Goal: Task Accomplishment & Management: Manage account settings

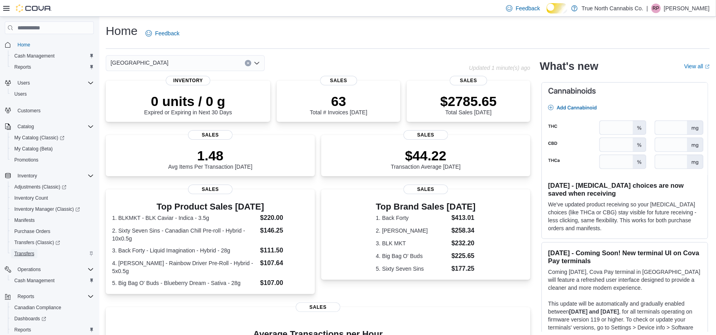
click at [21, 259] on span "Transfers" at bounding box center [24, 254] width 20 height 10
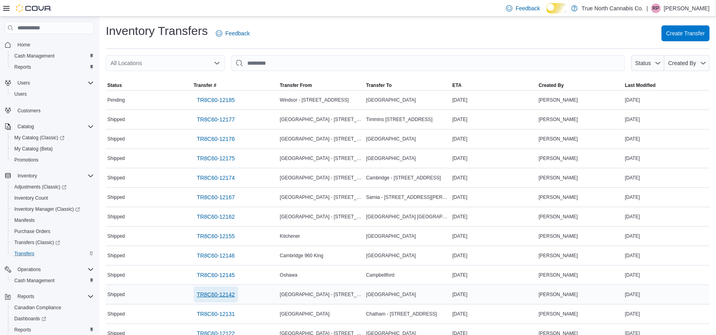
click at [228, 299] on span "TR8C60-12142" at bounding box center [216, 295] width 38 height 8
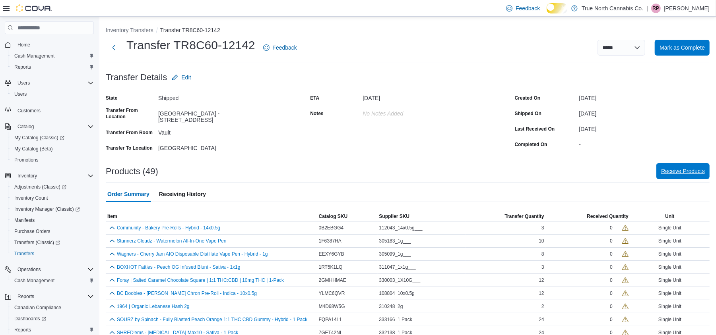
drag, startPoint x: 680, startPoint y: 201, endPoint x: 682, endPoint y: 196, distance: 5.9
click at [684, 175] on span "Receive Products" at bounding box center [683, 171] width 44 height 8
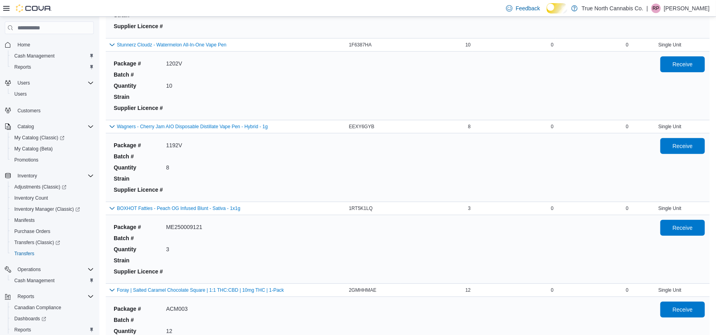
scroll to position [159, 0]
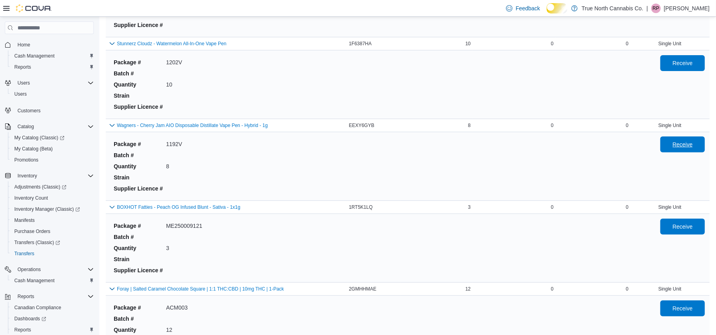
click at [681, 149] on span "Receive" at bounding box center [682, 145] width 20 height 8
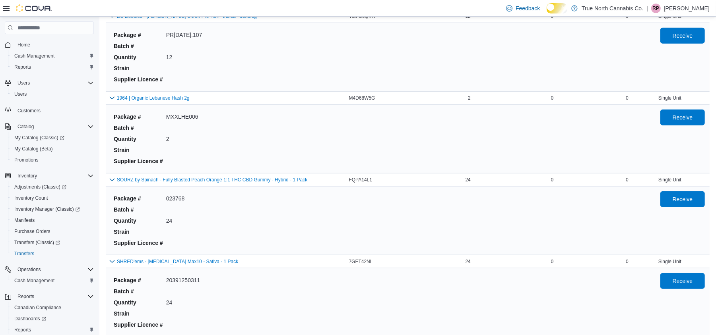
scroll to position [2269, 0]
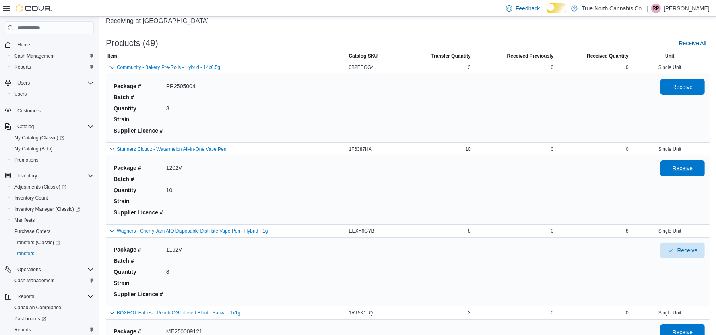
click at [693, 172] on span "Receive" at bounding box center [682, 169] width 20 height 8
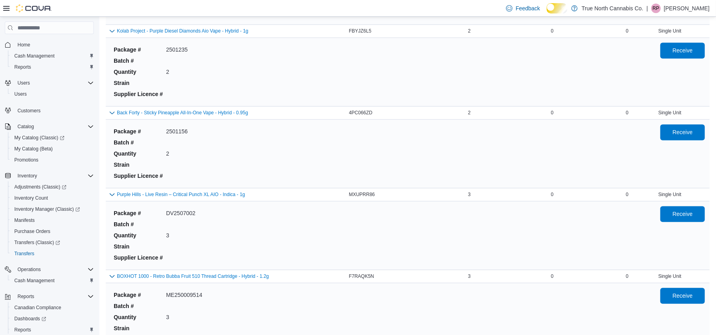
scroll to position [885, 0]
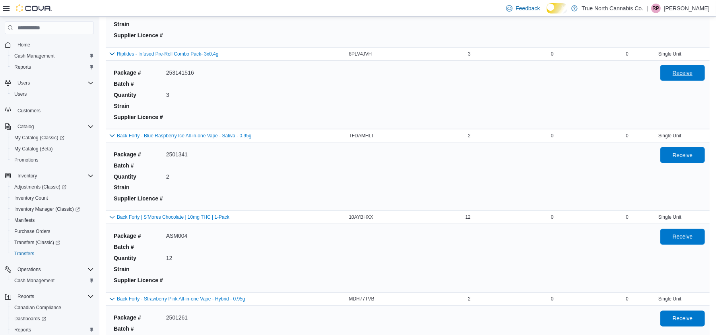
click at [700, 81] on span "Receive" at bounding box center [682, 73] width 35 height 16
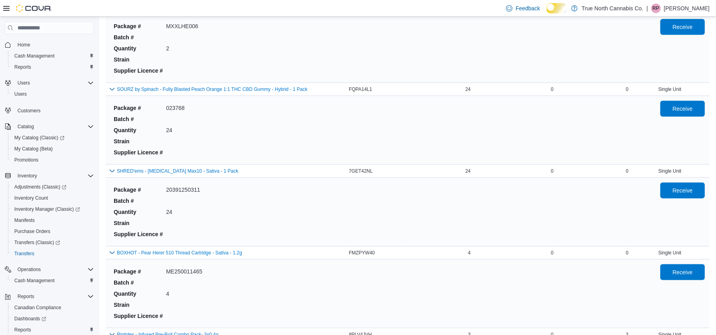
scroll to position [238, 0]
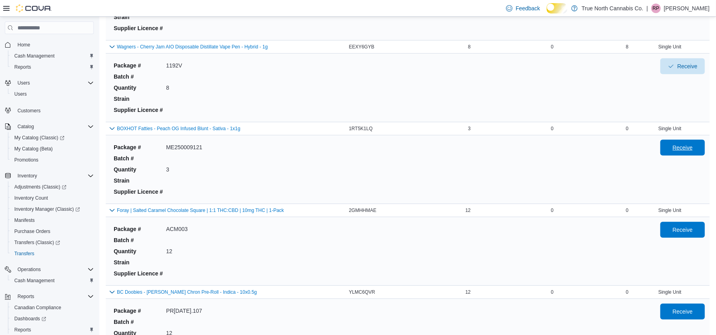
click at [686, 152] on span "Receive" at bounding box center [682, 148] width 20 height 8
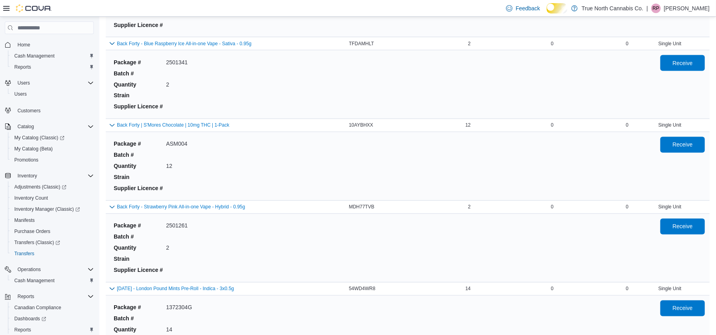
scroll to position [2361, 0]
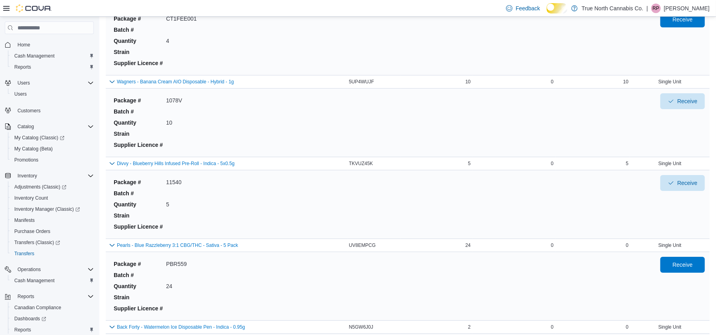
scroll to position [2822, 0]
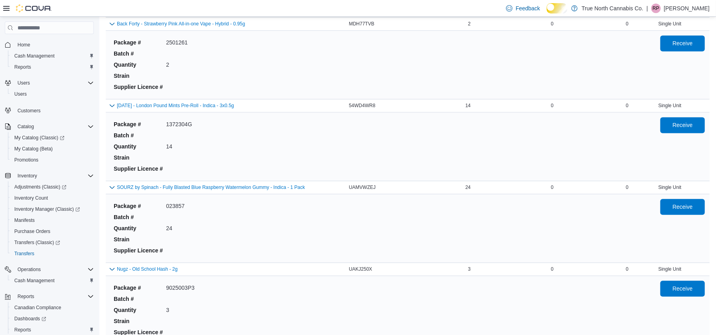
scroll to position [4111, 0]
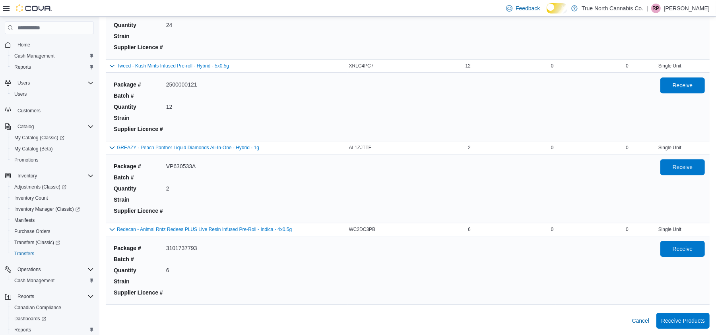
click at [700, 11] on span "Receive" at bounding box center [682, 3] width 35 height 16
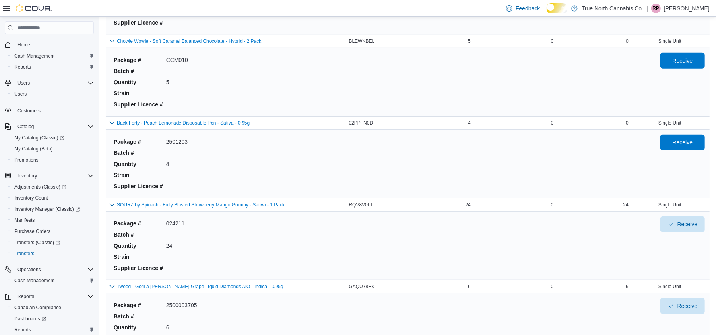
scroll to position [1344, 0]
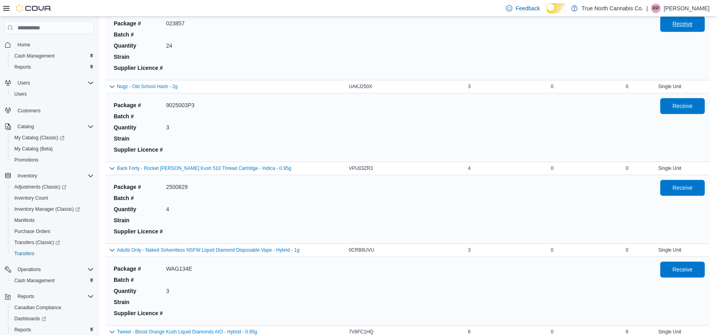
click at [682, 28] on span "Receive" at bounding box center [682, 24] width 20 height 8
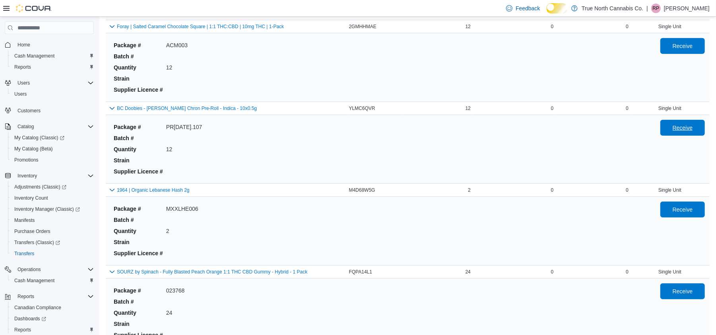
drag, startPoint x: 687, startPoint y: 190, endPoint x: 723, endPoint y: 128, distance: 71.6
click at [692, 132] on span "Receive" at bounding box center [682, 128] width 20 height 8
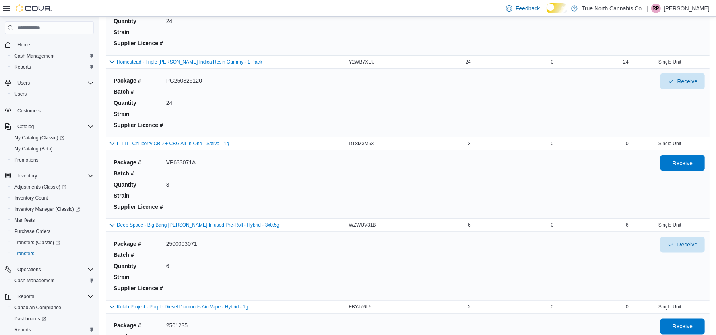
scroll to position [3190, 0]
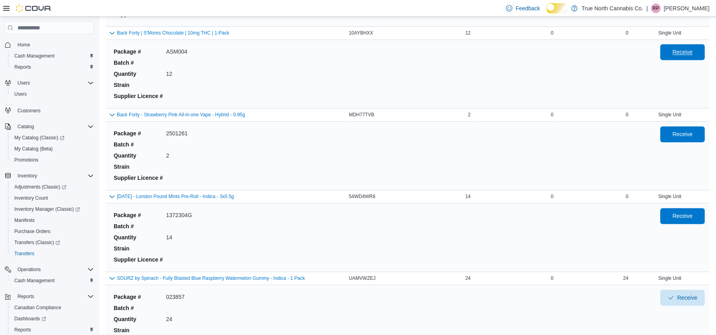
click at [681, 56] on span "Receive" at bounding box center [682, 52] width 20 height 8
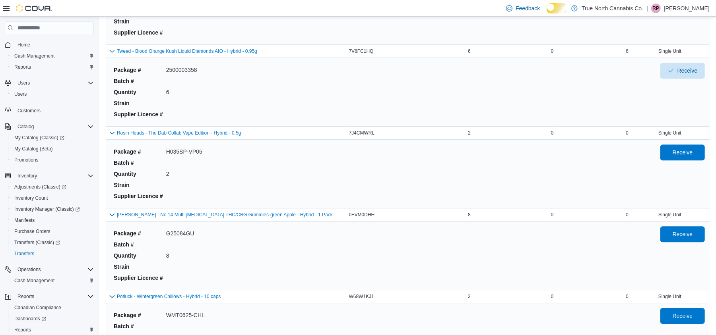
scroll to position [330, 0]
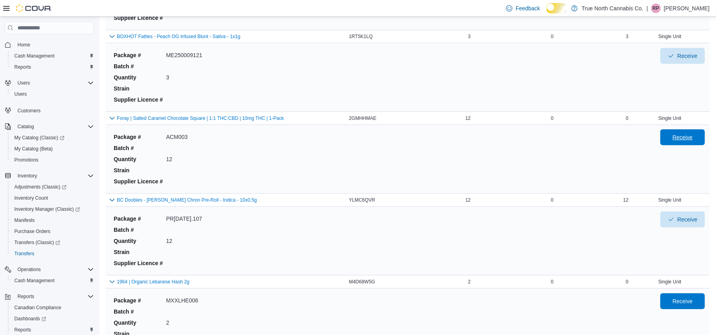
click at [700, 145] on span "Receive" at bounding box center [682, 138] width 35 height 16
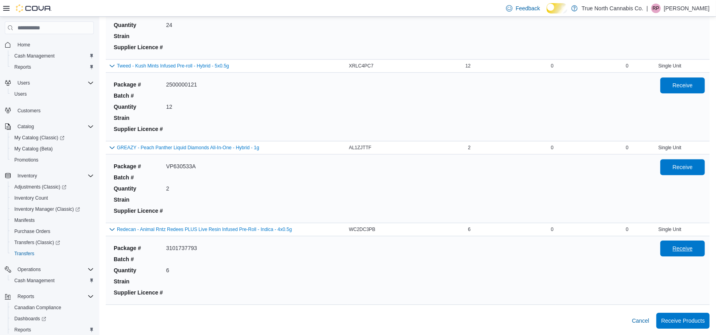
click at [687, 245] on span "Receive" at bounding box center [682, 249] width 20 height 8
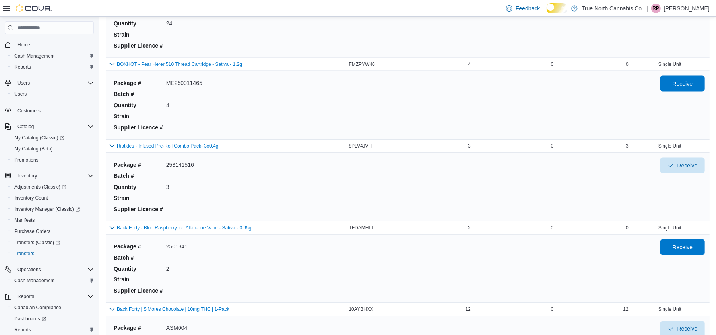
scroll to position [2454, 0]
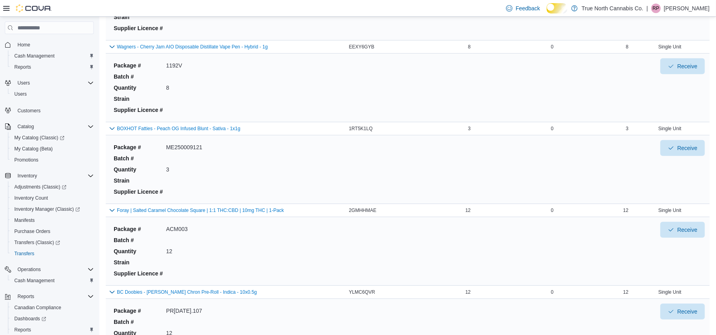
scroll to position [604, 0]
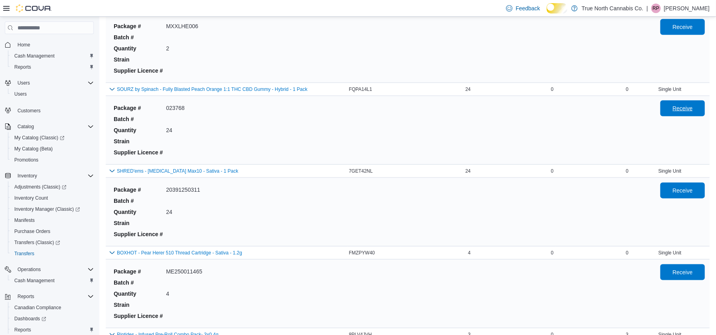
click at [684, 116] on span "Receive" at bounding box center [682, 109] width 35 height 16
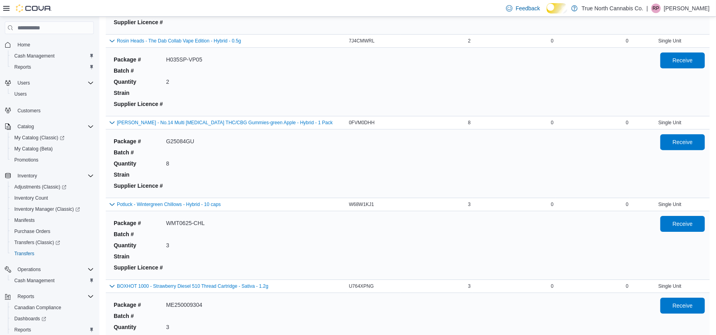
scroll to position [4203, 0]
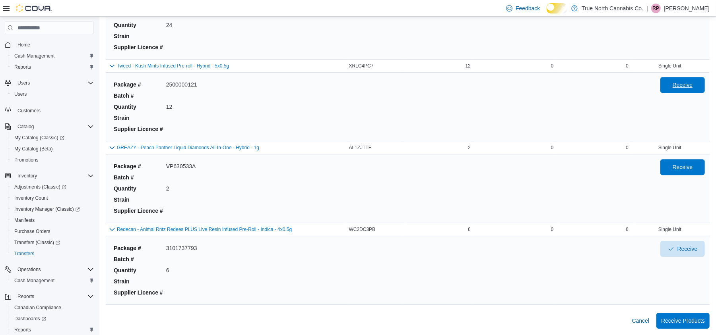
click at [693, 89] on span "Receive" at bounding box center [682, 85] width 20 height 8
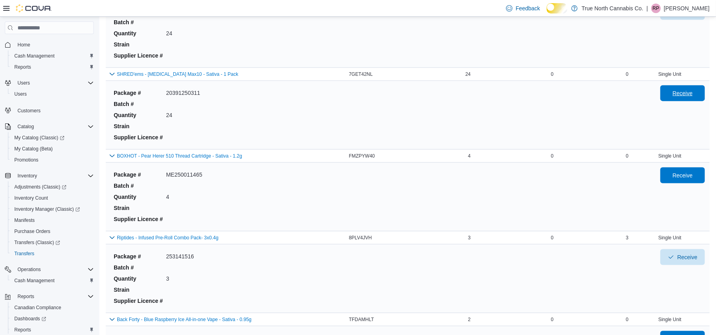
click at [693, 97] on span "Receive" at bounding box center [682, 93] width 20 height 8
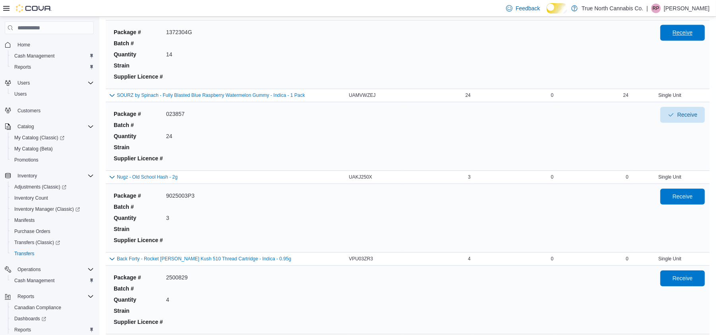
click at [682, 37] on span "Receive" at bounding box center [682, 33] width 20 height 8
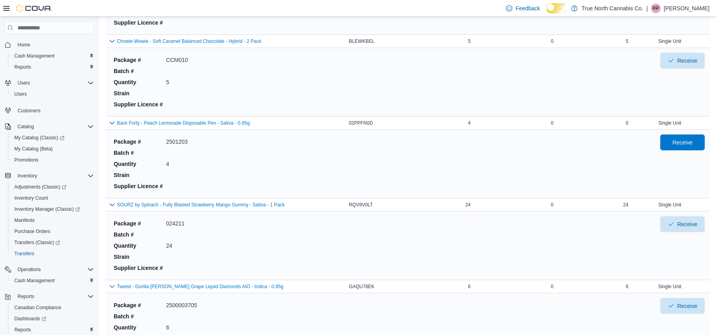
scroll to position [793, 0]
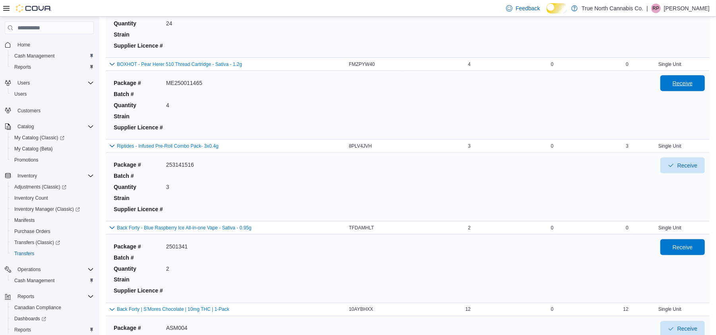
click at [700, 91] on span "Receive" at bounding box center [682, 84] width 35 height 16
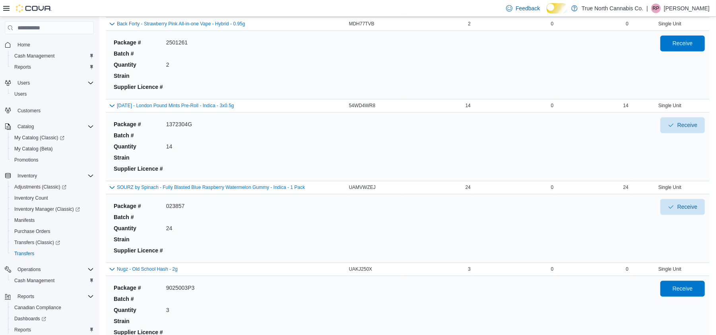
scroll to position [2086, 0]
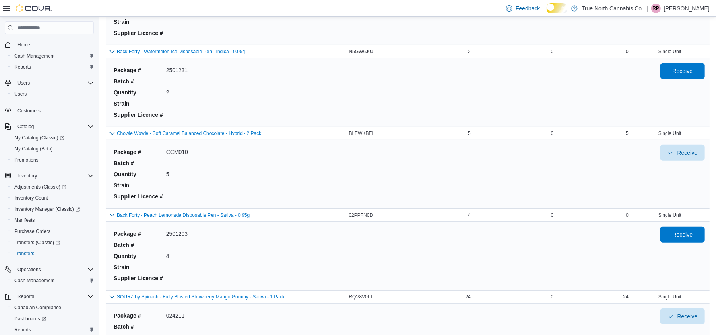
scroll to position [1533, 0]
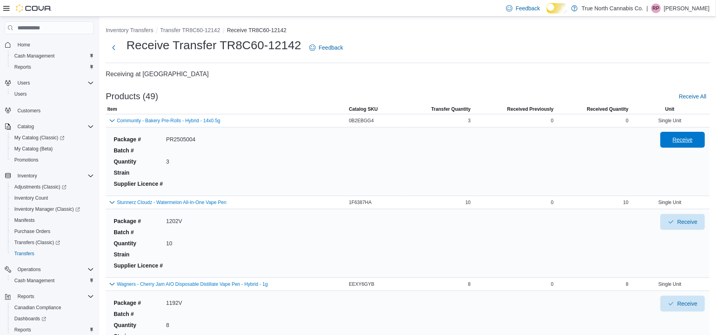
click at [700, 148] on span "Receive" at bounding box center [682, 140] width 35 height 16
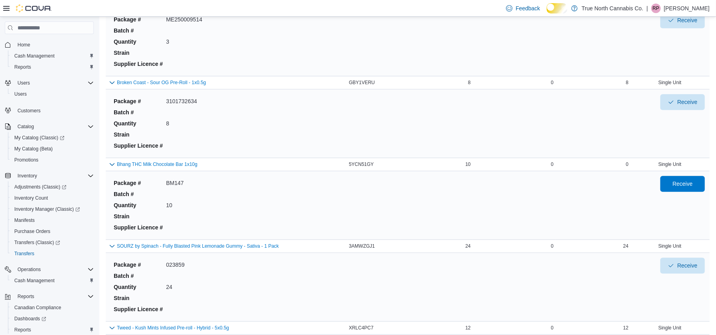
scroll to position [3742, 0]
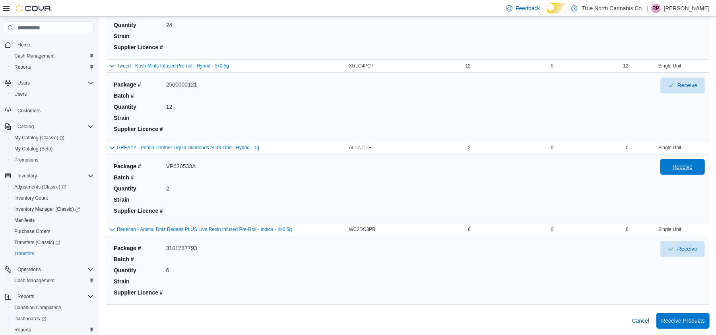
click at [693, 171] on span "Receive" at bounding box center [682, 167] width 20 height 8
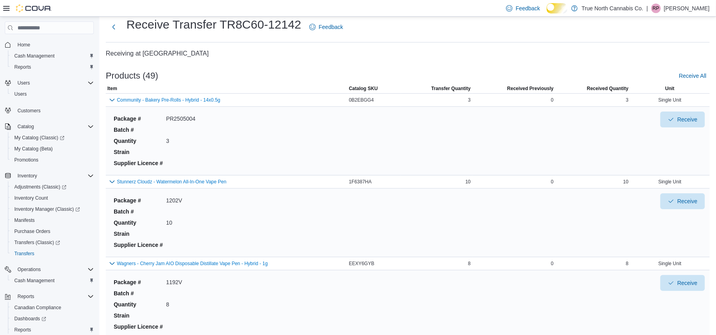
scroll to position [1161, 0]
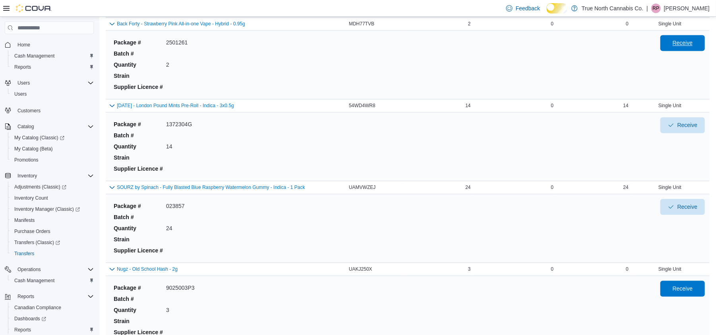
click at [679, 47] on span "Receive" at bounding box center [682, 43] width 20 height 8
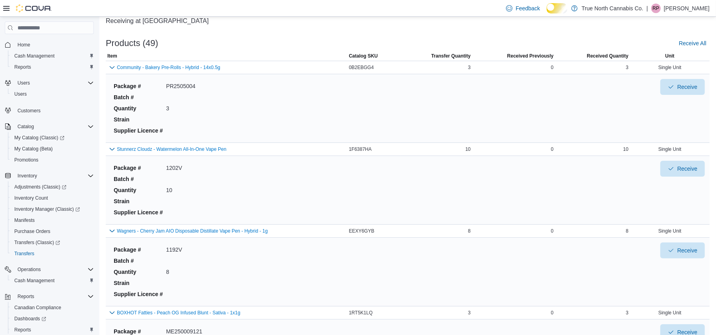
scroll to position [2546, 0]
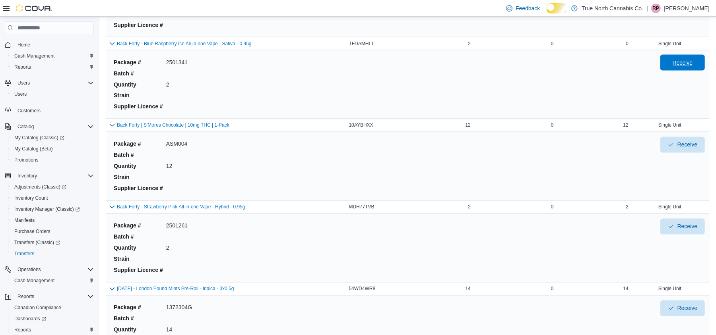
click at [700, 71] on span "Receive" at bounding box center [682, 63] width 35 height 16
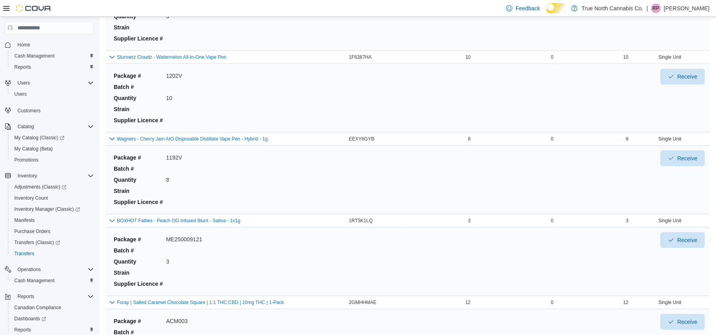
scroll to position [3651, 0]
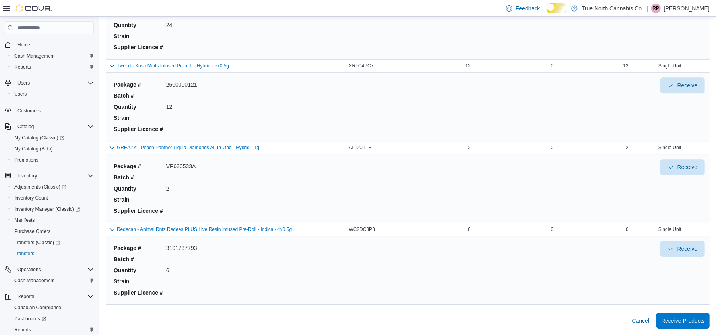
scroll to position [2730, 0]
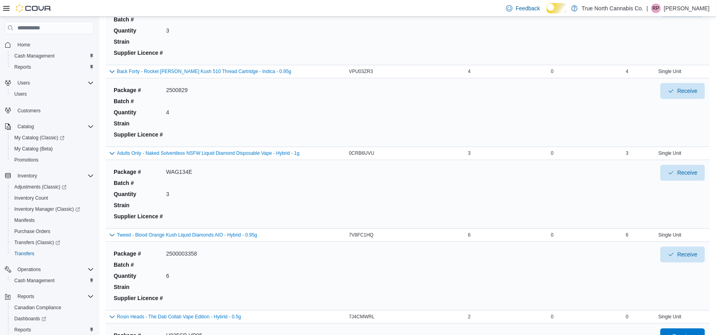
click at [692, 17] on span "Receive" at bounding box center [682, 9] width 35 height 16
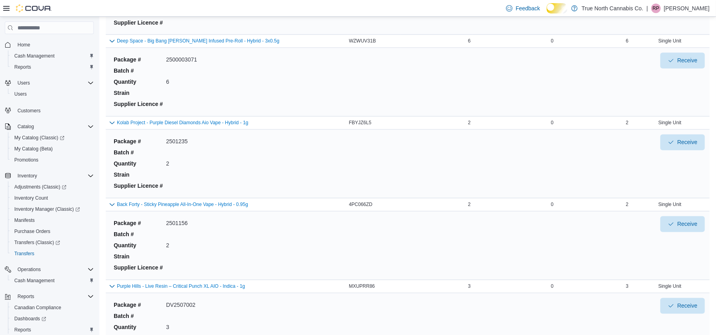
scroll to position [3006, 0]
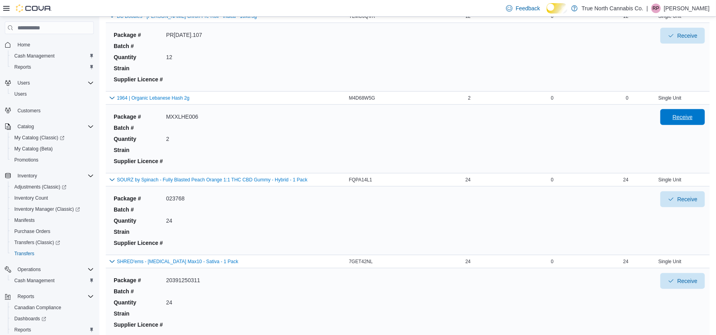
click at [693, 121] on span "Receive" at bounding box center [682, 117] width 20 height 8
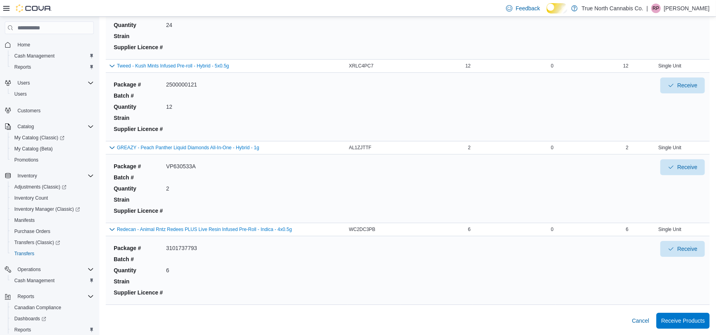
scroll to position [4133, 0]
click at [687, 321] on span "Receive Products" at bounding box center [683, 321] width 44 height 8
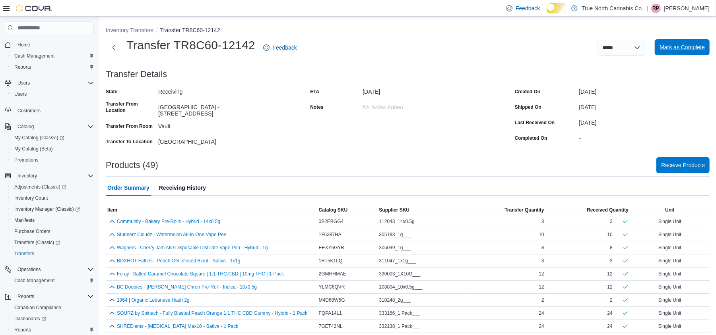
click at [659, 51] on span "Mark as Complete" at bounding box center [681, 47] width 45 height 8
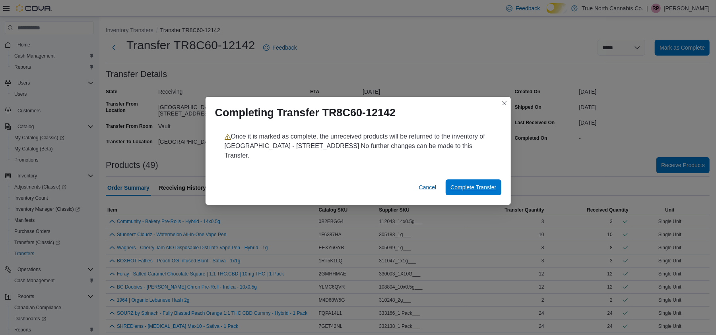
drag, startPoint x: 457, startPoint y: 189, endPoint x: 425, endPoint y: 199, distance: 33.8
click at [457, 189] on span "Complete Transfer" at bounding box center [473, 188] width 46 height 8
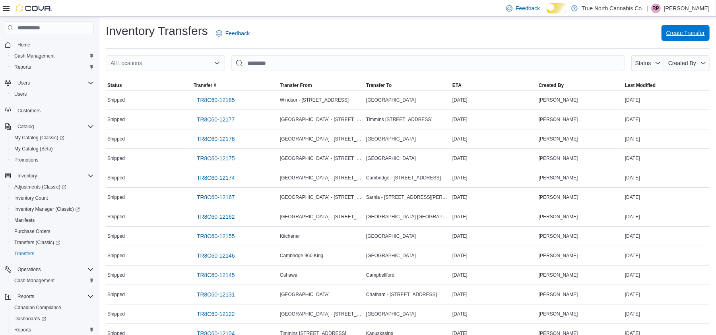
click at [688, 35] on span "Create Transfer" at bounding box center [685, 33] width 39 height 8
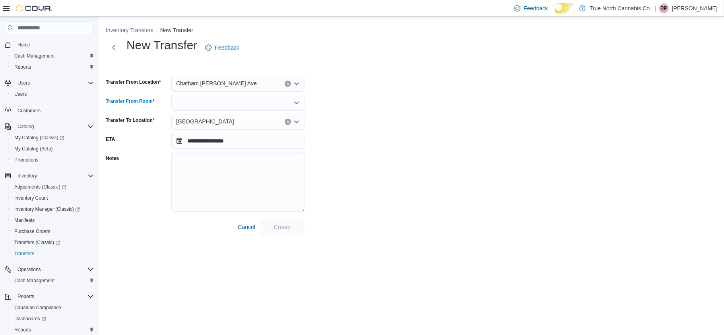
click at [210, 111] on div at bounding box center [237, 103] width 133 height 16
click at [199, 126] on span "Vault" at bounding box center [243, 122] width 114 height 8
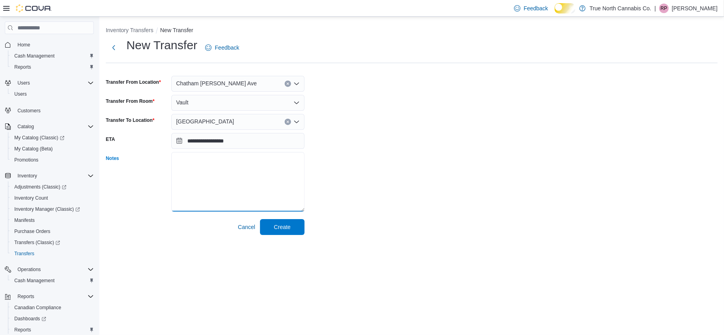
click at [196, 174] on textarea "Notes" at bounding box center [237, 182] width 133 height 60
click at [280, 230] on span "Create" at bounding box center [282, 227] width 17 height 8
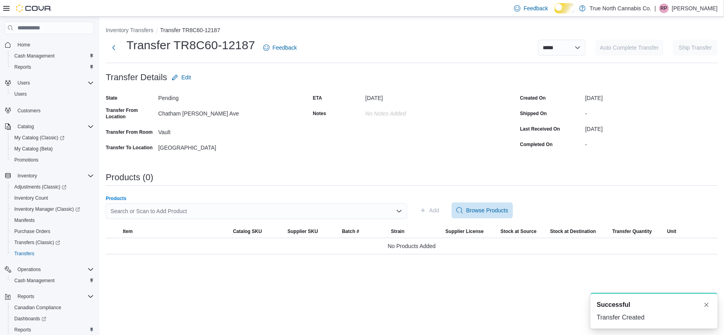
click at [124, 219] on div "Search or Scan to Add Product" at bounding box center [256, 211] width 301 height 16
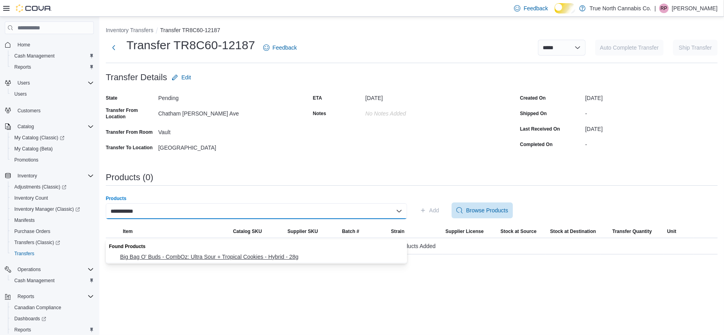
type input "**********"
click at [193, 253] on button "Big Bag O' Buds - CombOz: Ultra Sour + Tropical Cookies - Hybrid - 28g" at bounding box center [256, 258] width 301 height 12
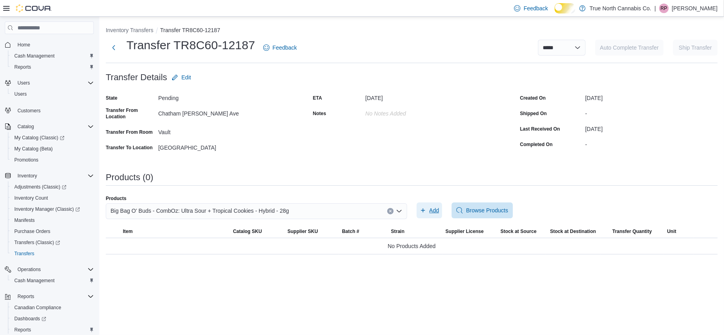
click at [431, 215] on span "Add" at bounding box center [434, 211] width 10 height 8
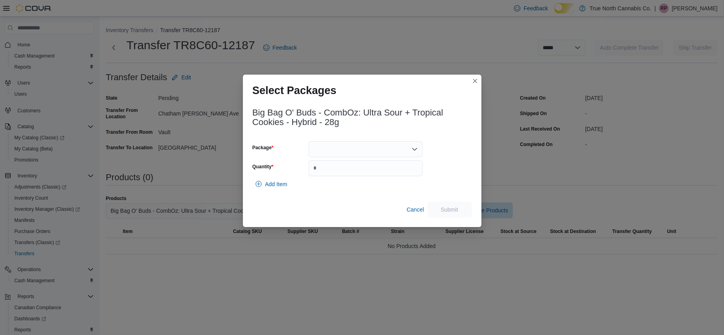
click at [415, 150] on icon "Open list of options" at bounding box center [414, 149] width 6 height 6
click at [397, 175] on span "13113250406" at bounding box center [370, 178] width 95 height 8
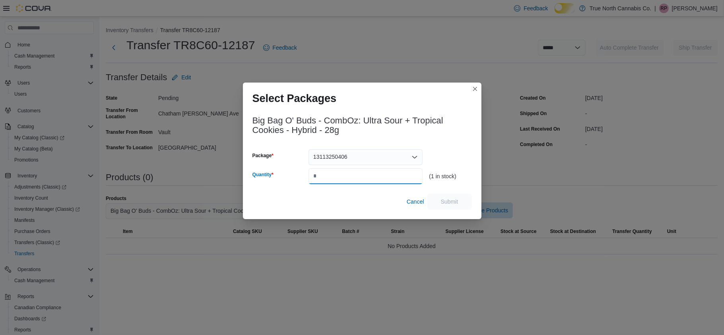
click at [390, 184] on input "Quantity" at bounding box center [365, 176] width 114 height 16
type input "*"
click at [451, 201] on span "Submit" at bounding box center [449, 202] width 17 height 8
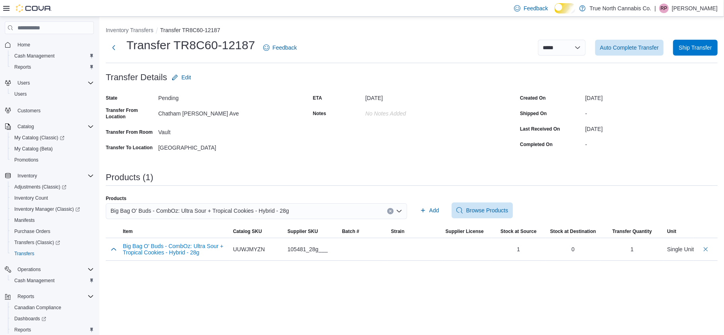
click at [389, 213] on icon "Clear input" at bounding box center [390, 212] width 2 height 2
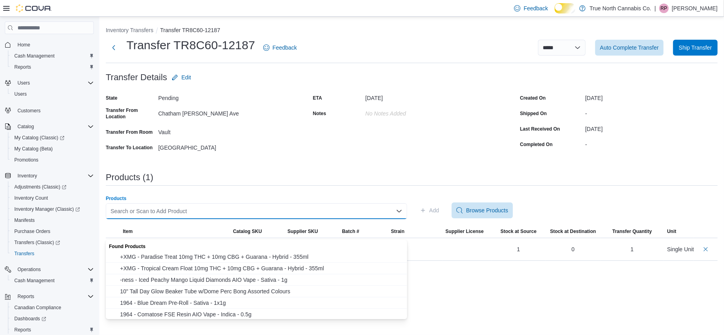
click at [363, 219] on div "Search or Scan to Add Product Combo box. Selected. Combo box input. Search or S…" at bounding box center [256, 211] width 301 height 16
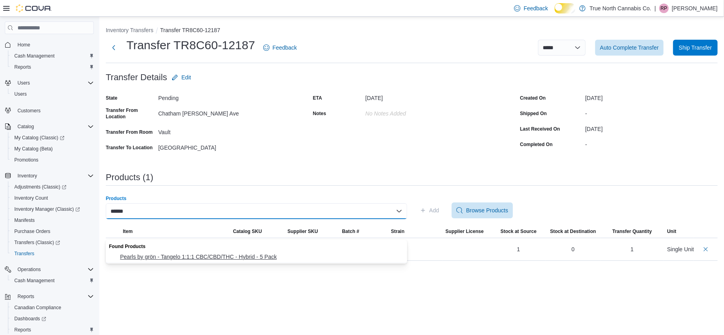
type input "******"
click at [306, 257] on span "Pearls by grön - Tangelo 1:1:1 CBC/CBD/THC - Hybrid - 5 Pack" at bounding box center [261, 257] width 282 height 8
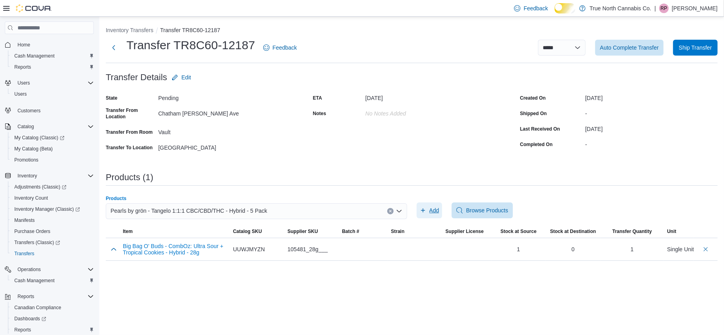
click at [431, 215] on span "Add" at bounding box center [434, 211] width 10 height 8
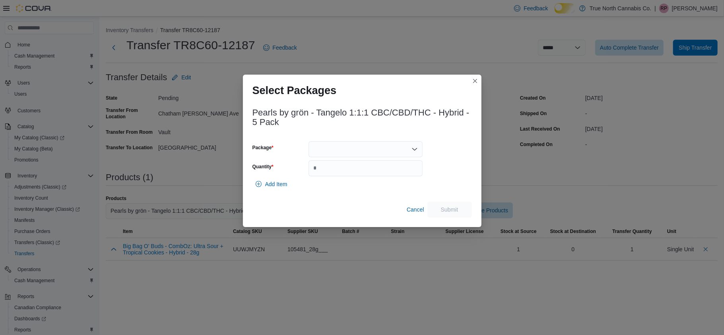
click at [376, 154] on div at bounding box center [365, 149] width 114 height 16
click at [380, 177] on span "PTA006" at bounding box center [370, 178] width 95 height 8
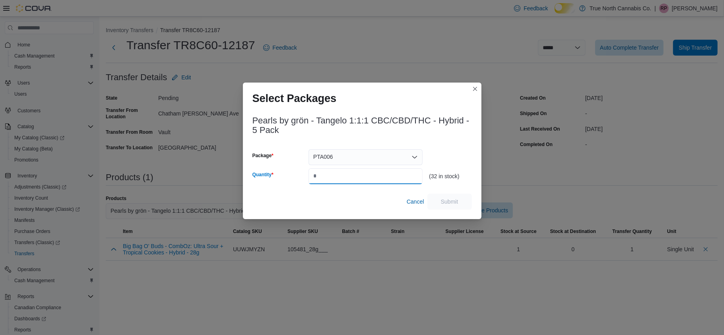
click at [380, 180] on input "Quantity" at bounding box center [365, 176] width 114 height 16
type input "*"
click at [434, 113] on div "Pearls by grön - Tangelo 1:1:1 CBC/CBD/THC - Hybrid - 5 Pack Package PTA006 Qua…" at bounding box center [361, 160] width 219 height 99
click at [447, 201] on span "Submit" at bounding box center [449, 202] width 17 height 8
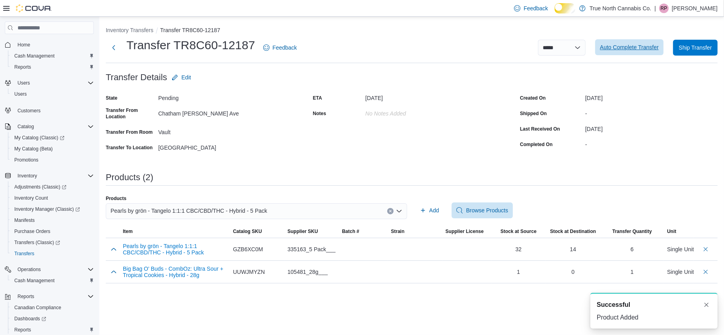
click at [634, 48] on span "Auto Complete Transfer" at bounding box center [629, 47] width 59 height 8
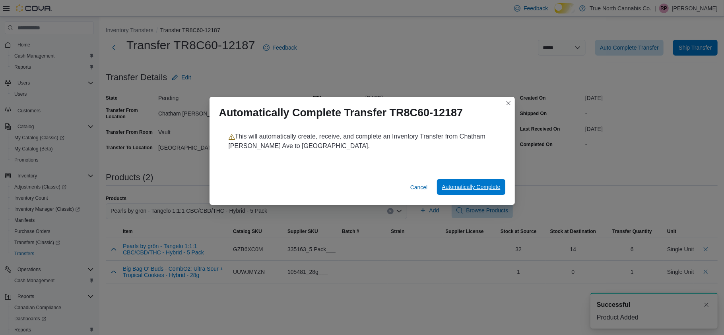
click at [442, 191] on span "Automatically Complete" at bounding box center [471, 187] width 58 height 8
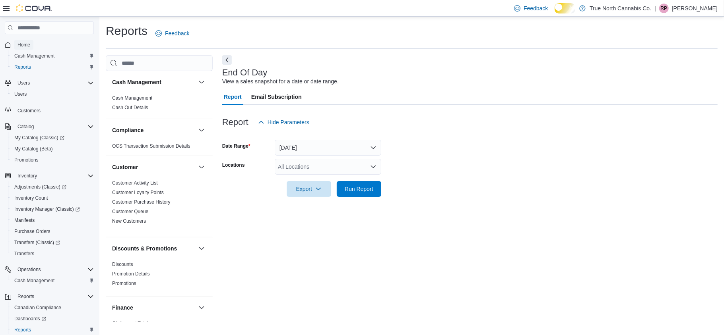
click at [21, 45] on span "Home" at bounding box center [23, 45] width 13 height 6
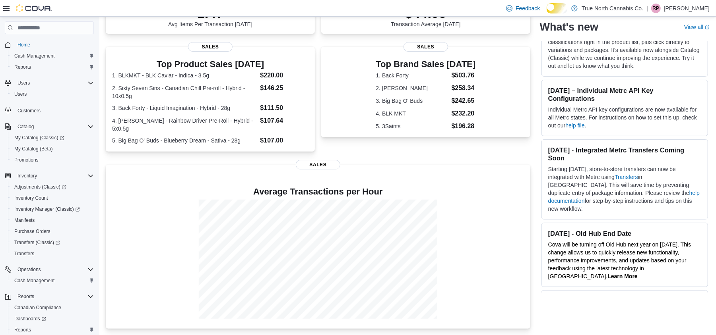
scroll to position [186, 0]
